Goal: Find contact information: Find contact information

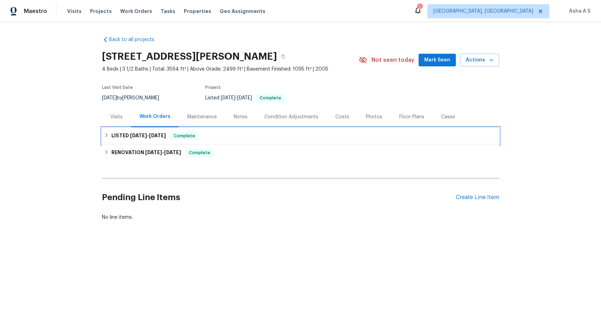
click at [159, 137] on span "8/28/25" at bounding box center [157, 135] width 17 height 5
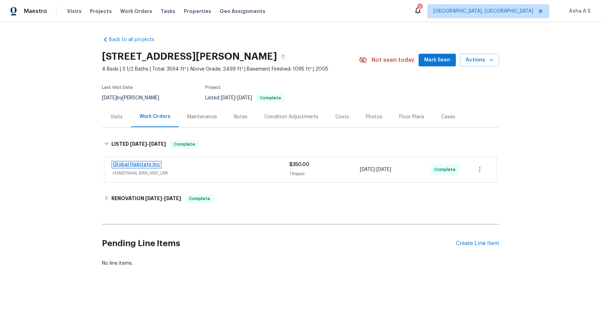
click at [145, 162] on link "Global Habitats Inc" at bounding box center [136, 164] width 47 height 5
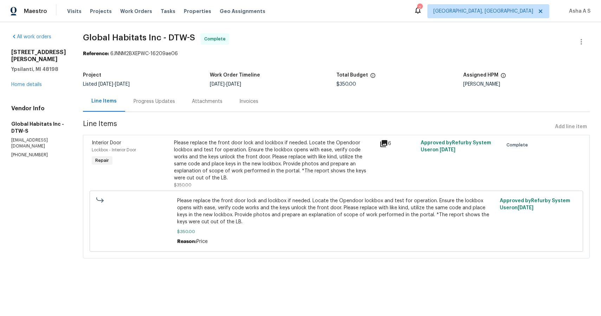
click at [24, 152] on p "(248) 928-6434" at bounding box center [38, 155] width 55 height 6
copy p "(248) 928-6434"
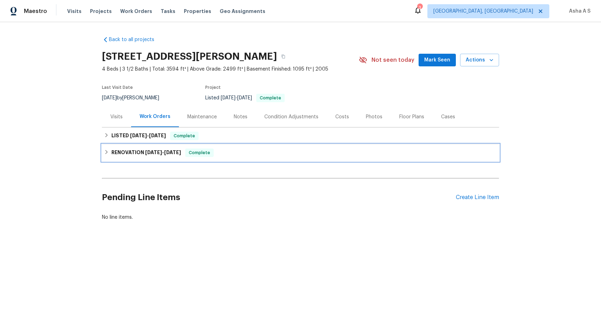
click at [124, 159] on div "RENOVATION 6/30/25 - 7/10/25 Complete" at bounding box center [300, 152] width 397 height 17
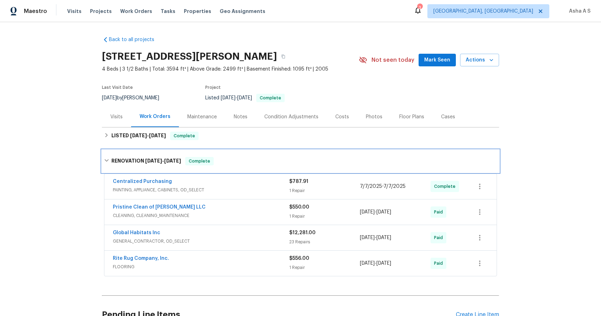
click at [124, 159] on h6 "RENOVATION 6/30/25 - 7/10/25" at bounding box center [146, 161] width 70 height 8
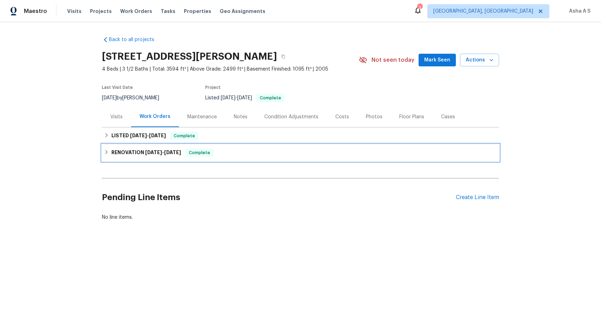
click at [129, 150] on h6 "RENOVATION 6/30/25 - 7/10/25" at bounding box center [146, 153] width 70 height 8
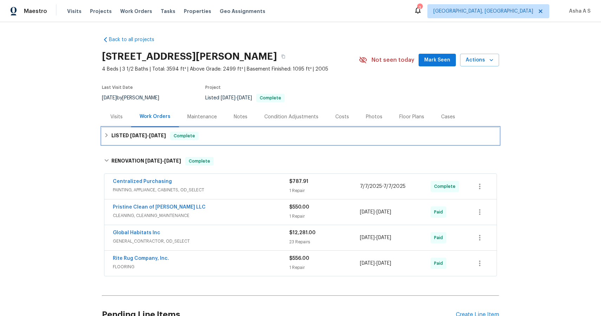
click at [150, 141] on div "LISTED 8/26/25 - 8/28/25 Complete" at bounding box center [300, 136] width 397 height 17
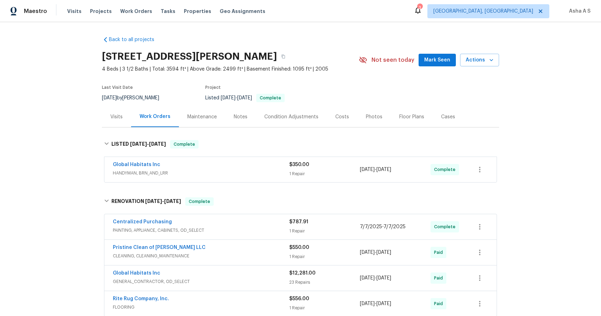
click at [163, 161] on div "Global Habitats Inc" at bounding box center [201, 165] width 176 height 8
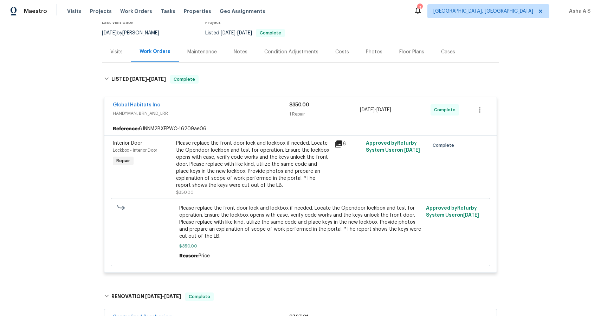
scroll to position [72, 0]
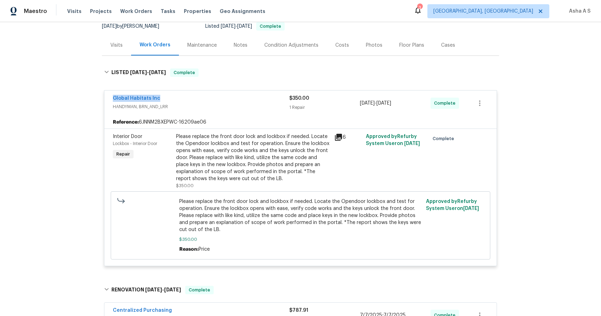
drag, startPoint x: 109, startPoint y: 98, endPoint x: 170, endPoint y: 98, distance: 60.8
click at [170, 98] on div "Global Habitats Inc HANDYMAN, BRN_AND_LRR $350.00 1 Repair 8/26/2025 - 8/28/202…" at bounding box center [300, 103] width 392 height 25
copy link "Global Habitats Inc"
